Goal: Obtain resource: Obtain resource

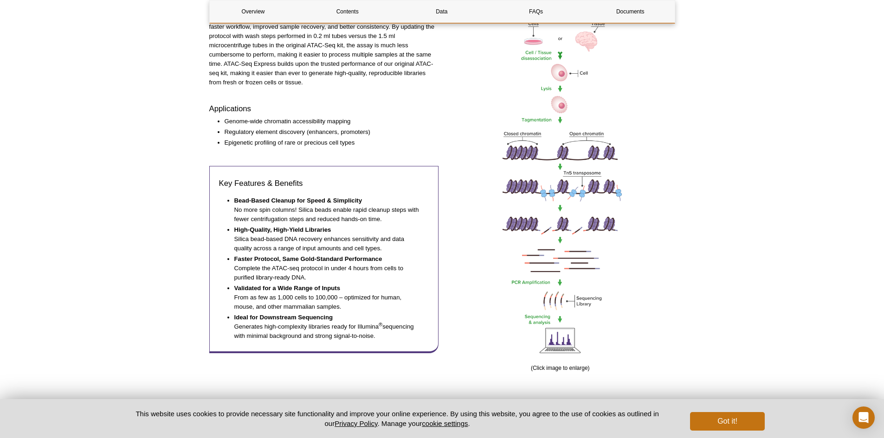
scroll to position [418, 0]
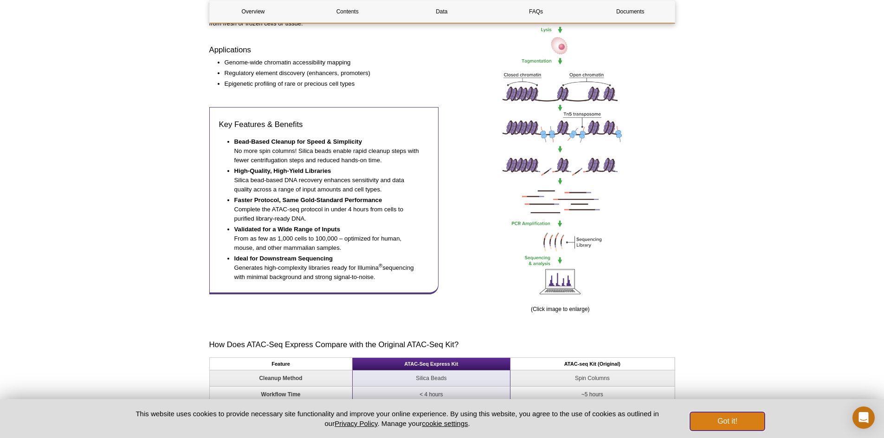
click at [707, 416] on button "Got it!" at bounding box center [727, 421] width 74 height 19
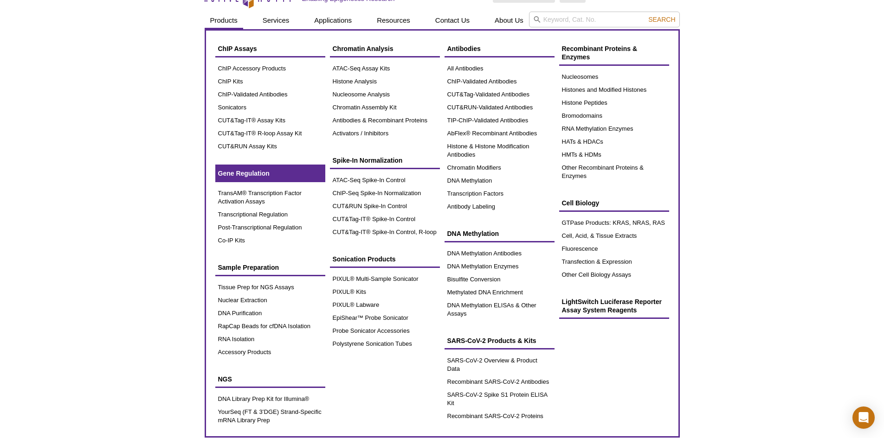
scroll to position [0, 0]
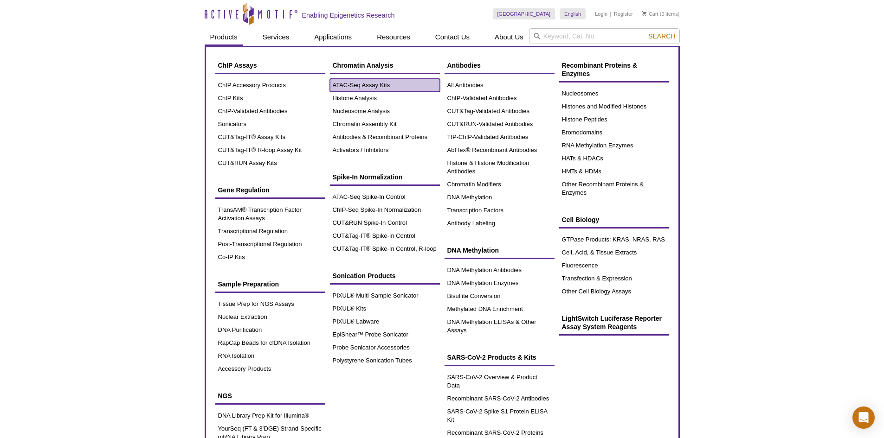
click at [356, 86] on link "ATAC-Seq Assay Kits" at bounding box center [385, 85] width 110 height 13
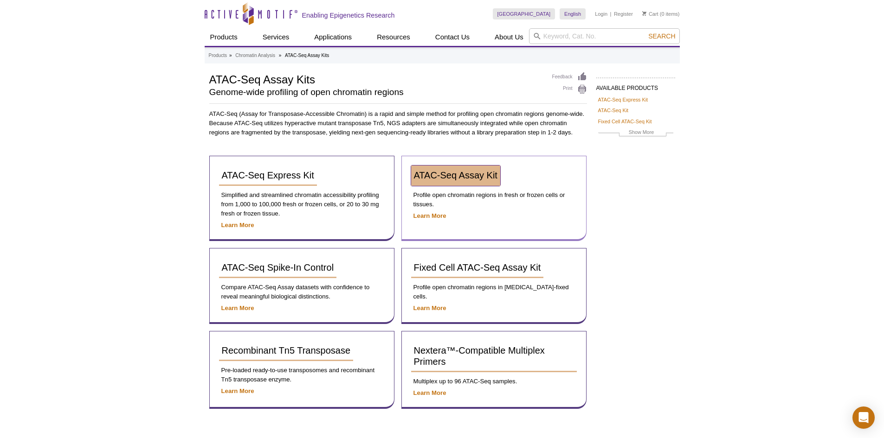
click at [453, 172] on span "ATAC-Seq Assay Kit" at bounding box center [456, 175] width 84 height 10
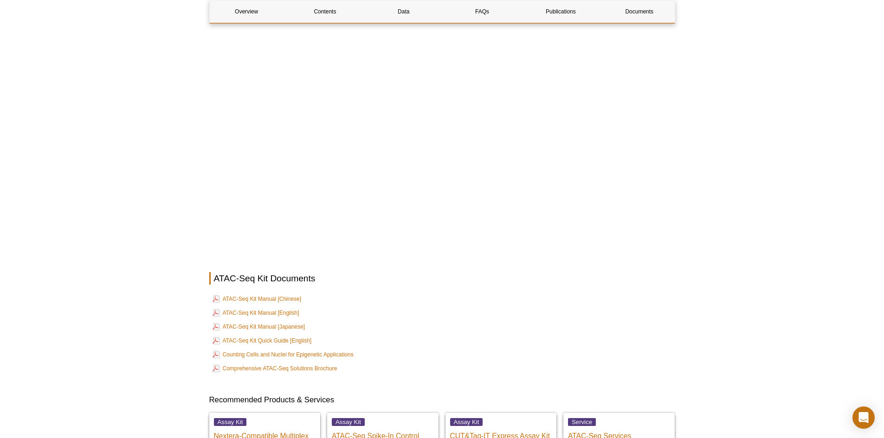
scroll to position [2320, 0]
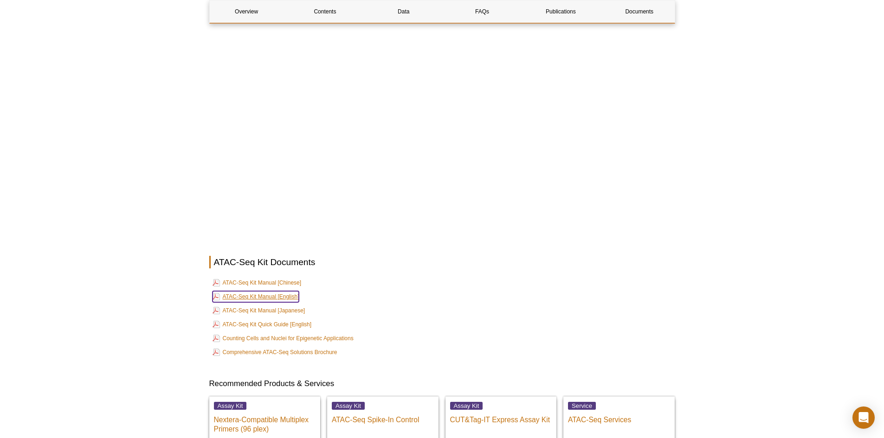
click at [255, 291] on link "ATAC-Seq Kit Manual [English]" at bounding box center [256, 296] width 87 height 11
